Goal: Task Accomplishment & Management: Manage account settings

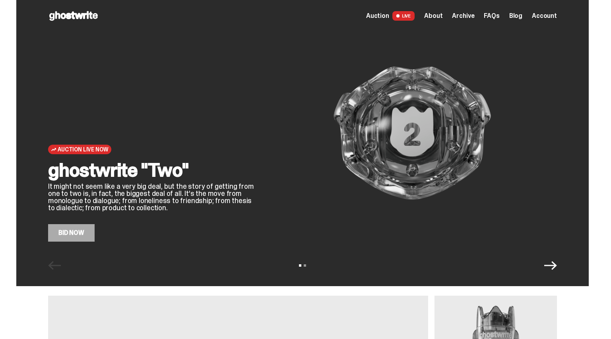
click at [88, 231] on link "Bid Now" at bounding box center [71, 232] width 47 height 17
click at [80, 235] on link "Bid Now" at bounding box center [71, 232] width 47 height 17
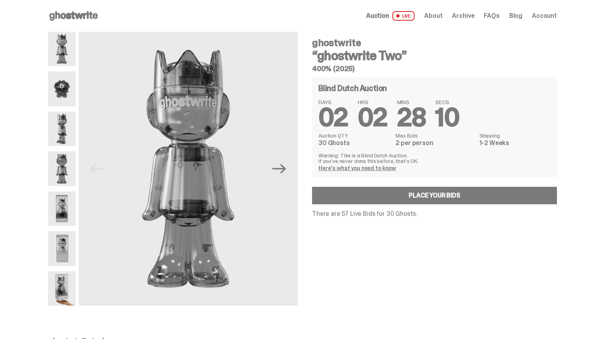
click at [435, 16] on span "About" at bounding box center [433, 16] width 18 height 6
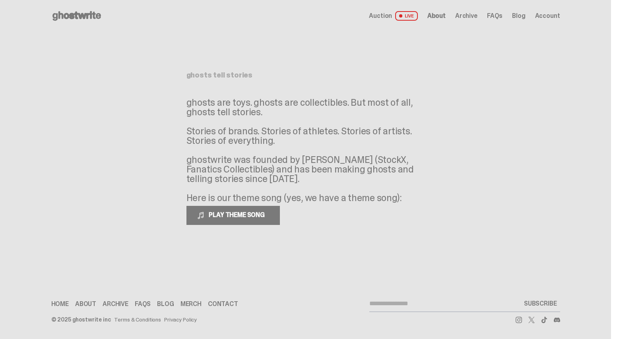
click at [476, 20] on div "Auction LIVE About Archive FAQs Blog Account" at bounding box center [464, 16] width 191 height 10
click at [475, 18] on span "Archive" at bounding box center [466, 16] width 22 height 6
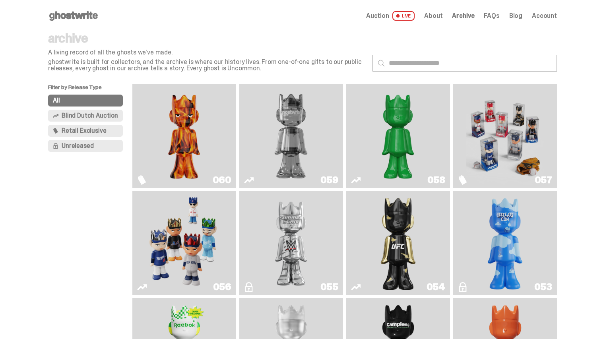
click at [163, 111] on img "Always On Fire" at bounding box center [184, 135] width 78 height 97
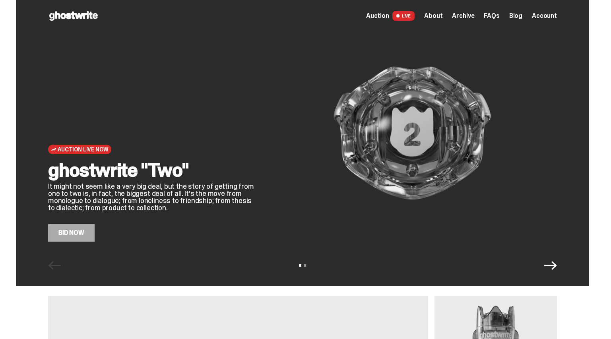
click at [548, 11] on div "Auction LIVE About Archive FAQs Blog Account" at bounding box center [461, 16] width 191 height 10
click at [547, 14] on span "Account" at bounding box center [544, 16] width 25 height 6
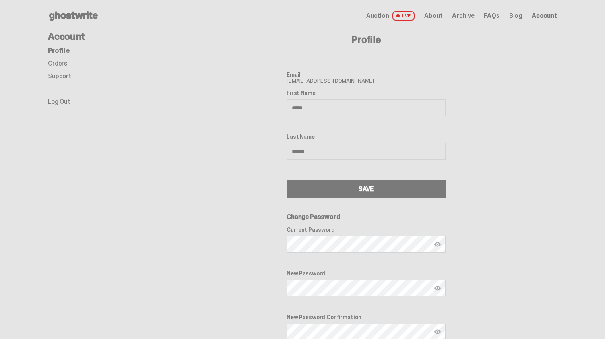
click at [63, 62] on link "Orders" at bounding box center [57, 63] width 19 height 8
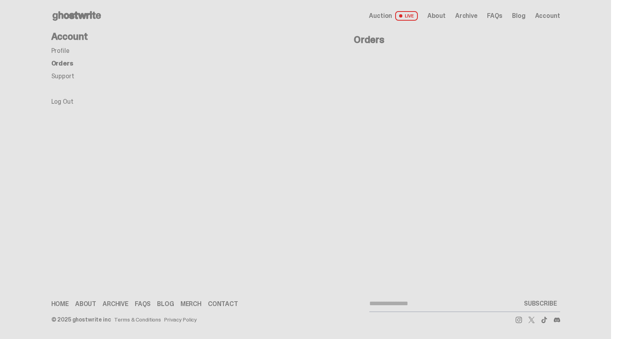
click at [72, 77] on link "Support" at bounding box center [62, 76] width 23 height 8
click at [72, 98] on link "Log Out" at bounding box center [62, 101] width 22 height 8
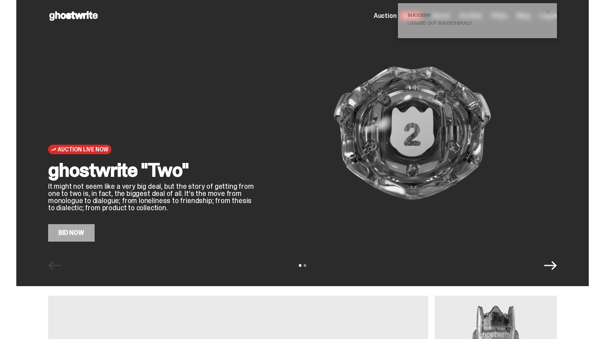
click at [551, 12] on span "close" at bounding box center [548, 12] width 8 height 8
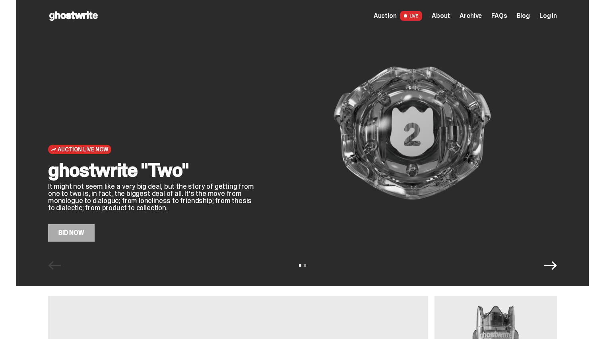
click at [548, 15] on span "Log in" at bounding box center [547, 16] width 17 height 6
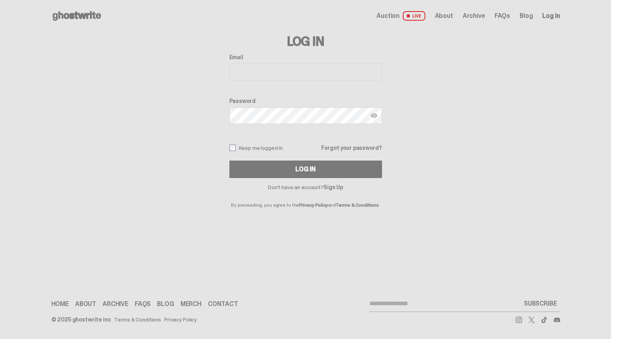
click at [299, 82] on div "Email Password Keep me logged in Forgot your password? Log In" at bounding box center [305, 116] width 153 height 124
type input "**********"
click at [309, 169] on button "Log In" at bounding box center [305, 169] width 153 height 17
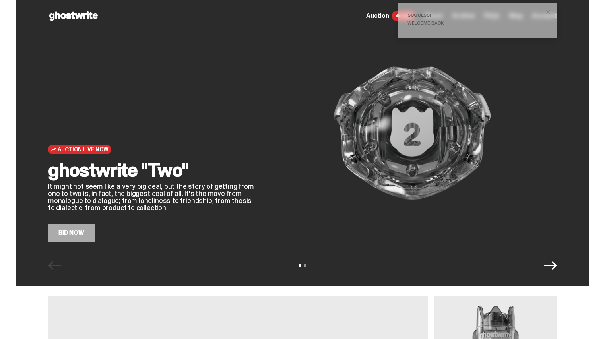
click at [70, 242] on div "Auction Live Now ghostwrite "Two" It might not seem like a very big deal, but t…" at bounding box center [302, 143] width 572 height 286
click at [68, 233] on link "Bid Now" at bounding box center [71, 232] width 47 height 17
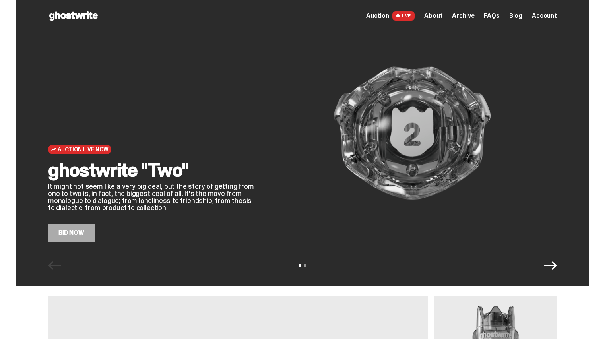
click at [463, 17] on span "Archive" at bounding box center [463, 16] width 22 height 6
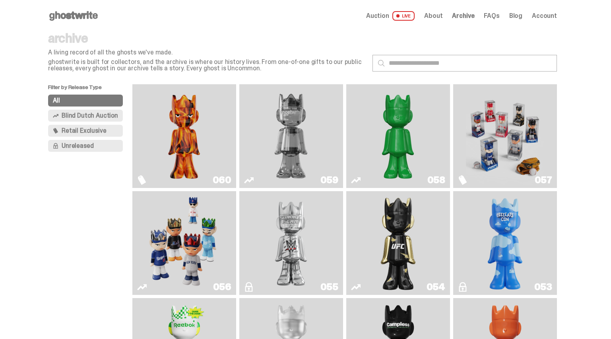
click at [549, 19] on span "Account" at bounding box center [544, 16] width 25 height 6
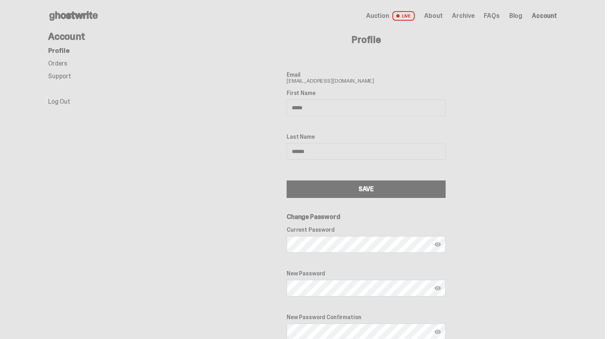
click at [67, 67] on link "Orders" at bounding box center [57, 63] width 19 height 8
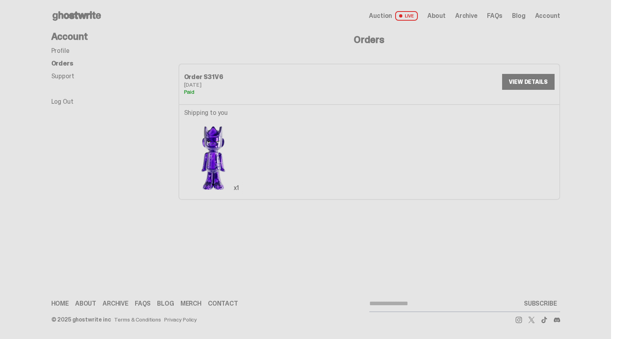
click at [213, 157] on img at bounding box center [213, 158] width 59 height 74
click at [524, 83] on link "VIEW DETAILS" at bounding box center [528, 82] width 52 height 16
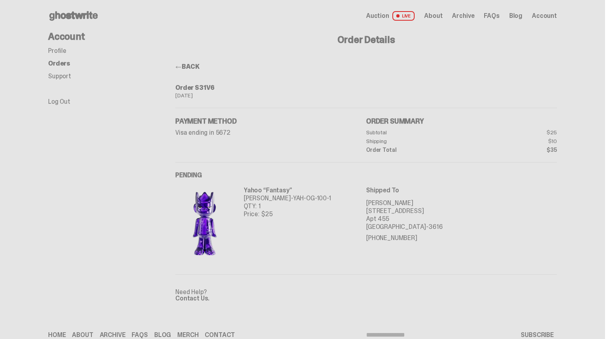
click at [386, 218] on p "Apt 455" at bounding box center [461, 219] width 191 height 8
click at [273, 189] on p "Yahoo “Fantasy”" at bounding box center [287, 190] width 87 height 8
click at [204, 220] on img at bounding box center [204, 223] width 59 height 74
click at [211, 191] on img at bounding box center [204, 223] width 59 height 74
